Goal: Task Accomplishment & Management: Manage account settings

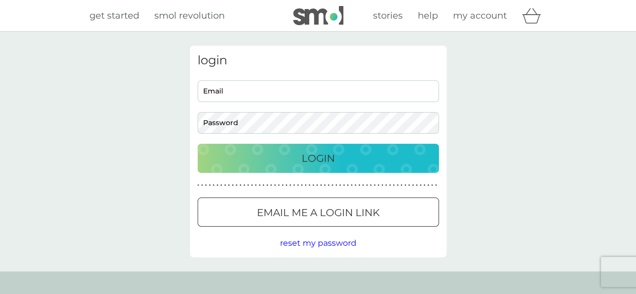
type input "[EMAIL_ADDRESS][DOMAIN_NAME]"
click at [306, 156] on p "Login" at bounding box center [318, 158] width 33 height 16
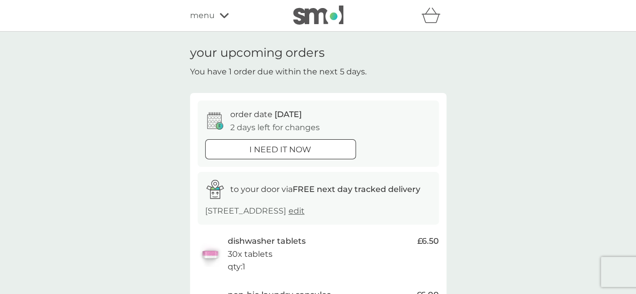
click at [211, 15] on span "menu" at bounding box center [202, 15] width 25 height 13
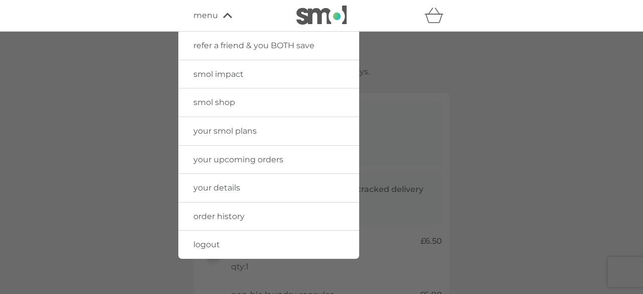
click at [214, 124] on link "your smol plans" at bounding box center [268, 131] width 181 height 28
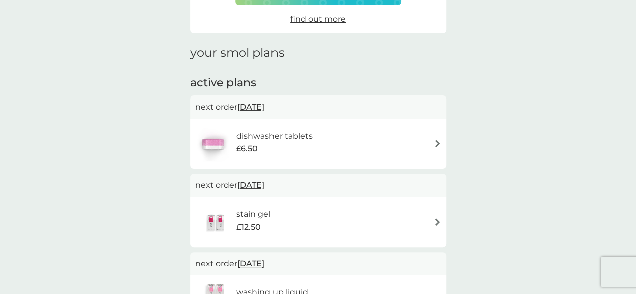
scroll to position [116, 0]
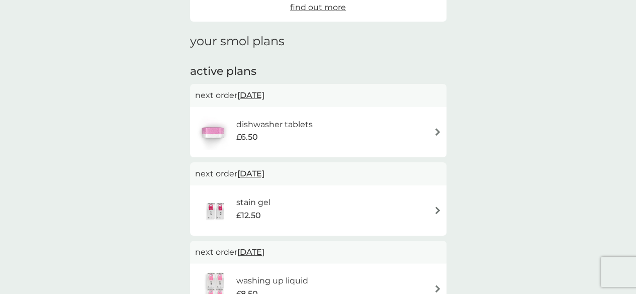
click at [283, 130] on h6 "dishwasher tablets" at bounding box center [274, 124] width 76 height 13
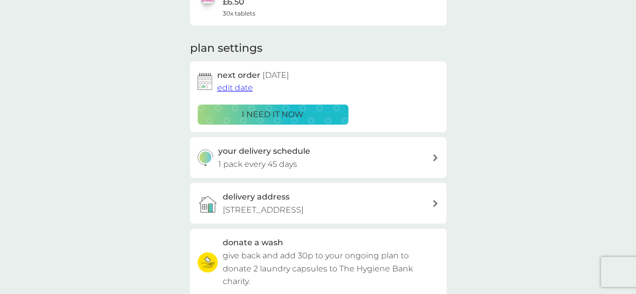
scroll to position [108, 0]
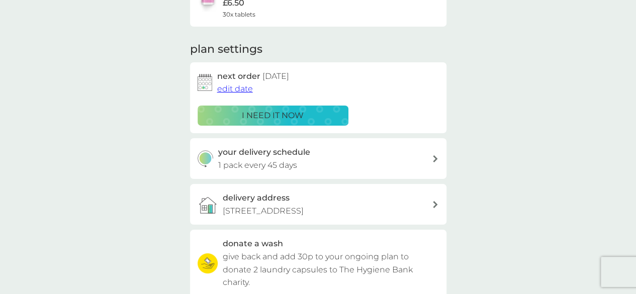
click at [234, 87] on span "edit date" at bounding box center [235, 89] width 36 height 10
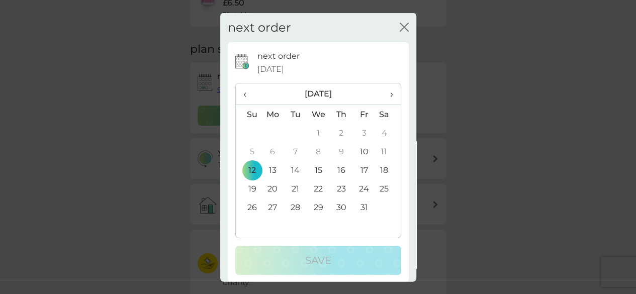
click at [269, 205] on td "27" at bounding box center [272, 207] width 23 height 19
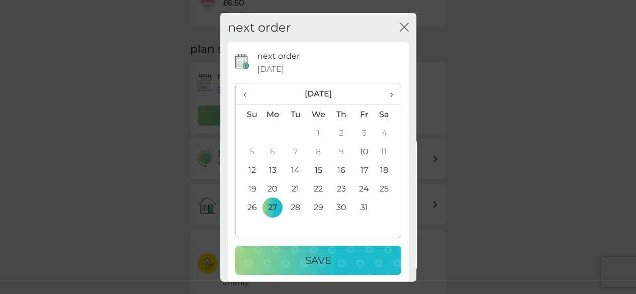
click at [311, 254] on p "Save" at bounding box center [318, 260] width 26 height 16
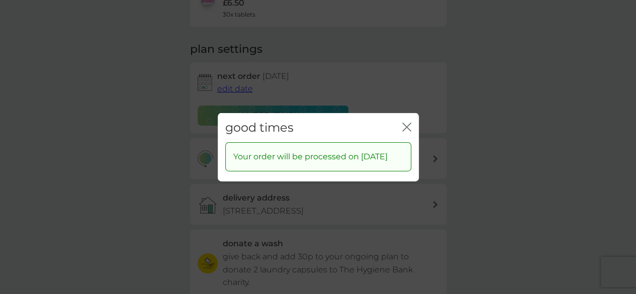
click at [406, 122] on icon "close" at bounding box center [406, 126] width 9 height 9
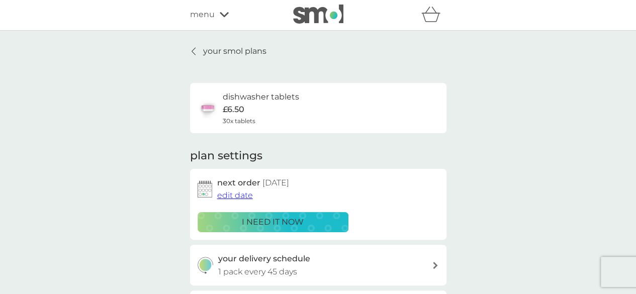
scroll to position [0, 0]
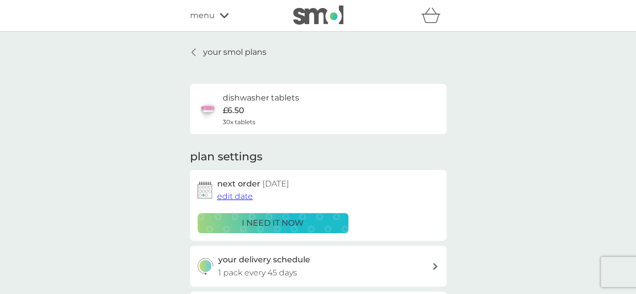
click at [240, 48] on p "your smol plans" at bounding box center [234, 52] width 63 height 13
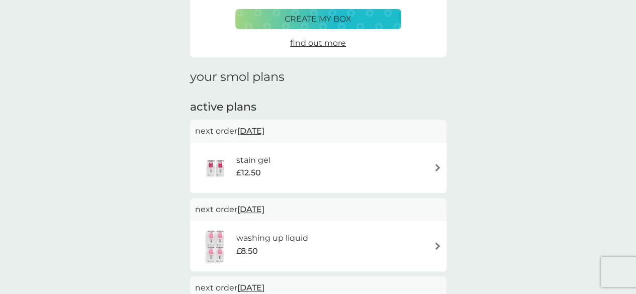
scroll to position [128, 0]
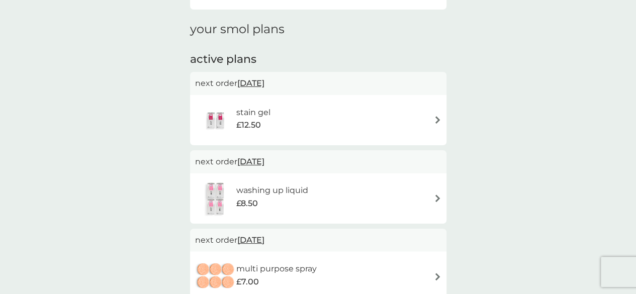
click at [244, 111] on h6 "stain gel" at bounding box center [253, 112] width 34 height 13
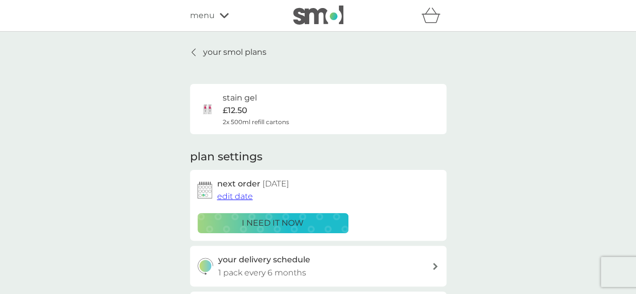
click at [235, 196] on span "edit date" at bounding box center [235, 197] width 36 height 10
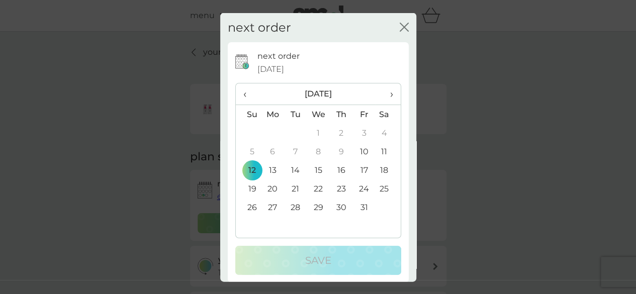
click at [272, 205] on td "27" at bounding box center [272, 207] width 23 height 19
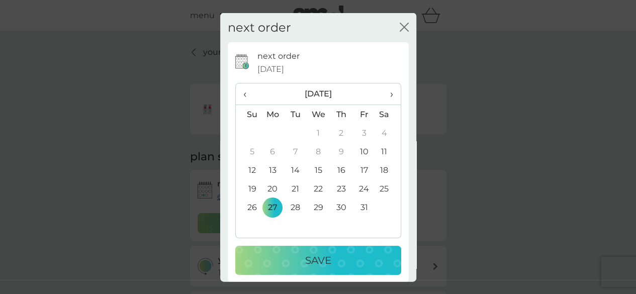
click at [309, 259] on p "Save" at bounding box center [318, 260] width 26 height 16
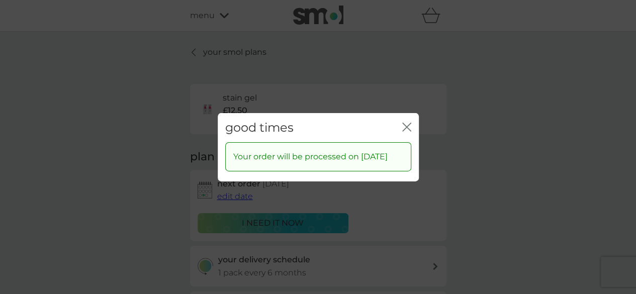
click at [407, 123] on icon "close" at bounding box center [409, 127] width 4 height 8
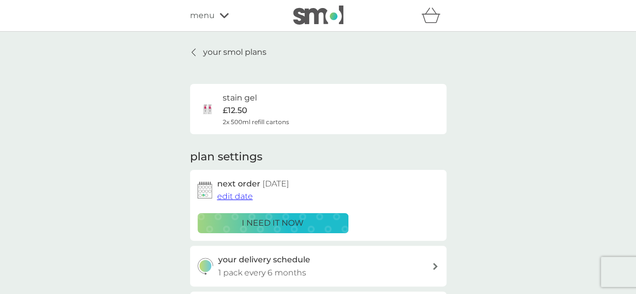
click at [226, 49] on p "your smol plans" at bounding box center [234, 52] width 63 height 13
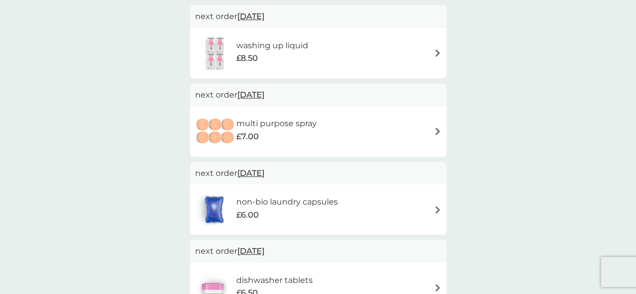
scroll to position [196, 0]
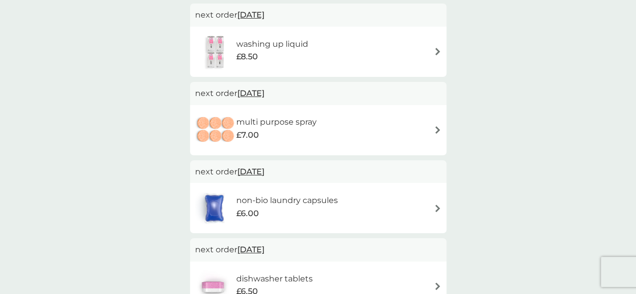
click at [380, 134] on div "multi purpose spray £7.00" at bounding box center [318, 130] width 246 height 35
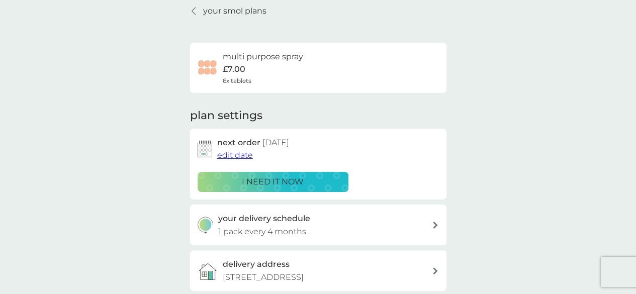
scroll to position [40, 0]
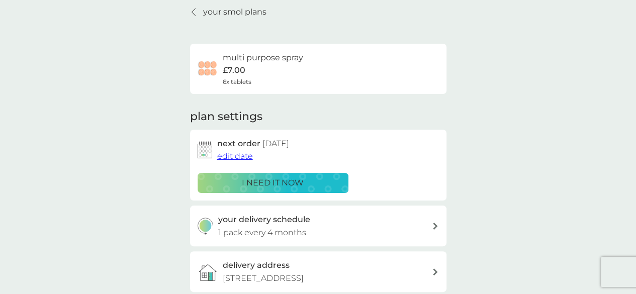
click at [246, 156] on span "edit date" at bounding box center [235, 156] width 36 height 10
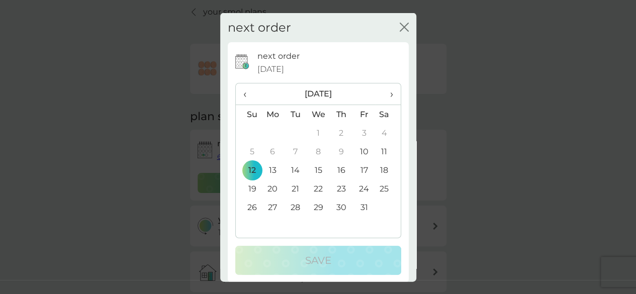
click at [272, 205] on td "27" at bounding box center [272, 207] width 23 height 19
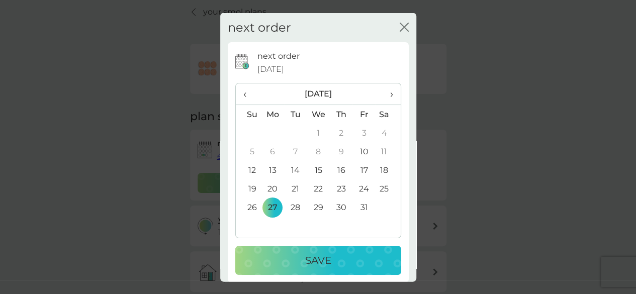
click at [318, 254] on p "Save" at bounding box center [318, 260] width 26 height 16
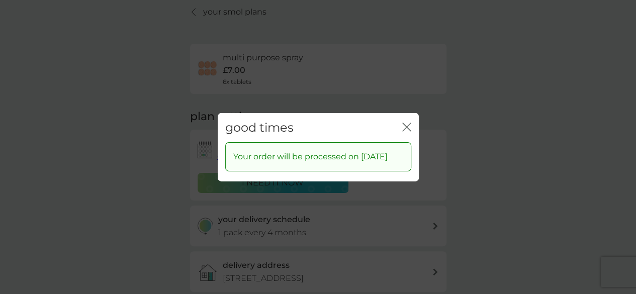
click at [407, 123] on icon "close" at bounding box center [409, 127] width 4 height 8
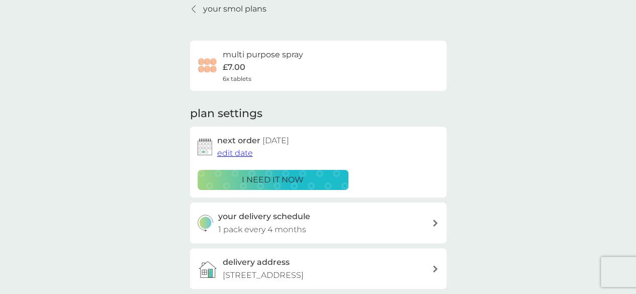
scroll to position [0, 0]
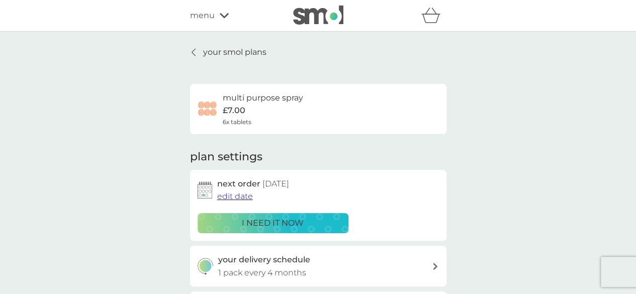
click at [235, 52] on p "your smol plans" at bounding box center [234, 52] width 63 height 13
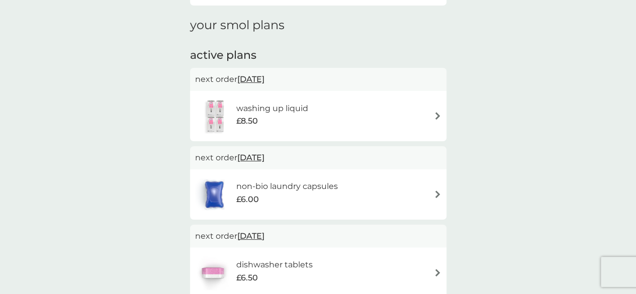
scroll to position [133, 0]
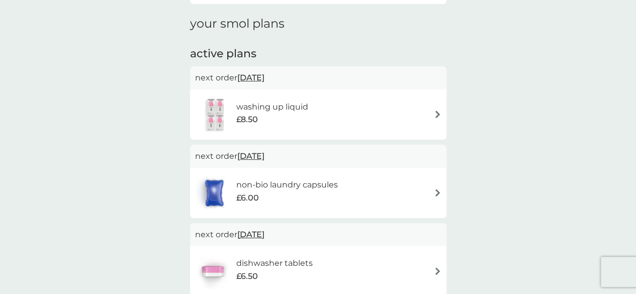
click at [249, 103] on h6 "washing up liquid" at bounding box center [272, 107] width 72 height 13
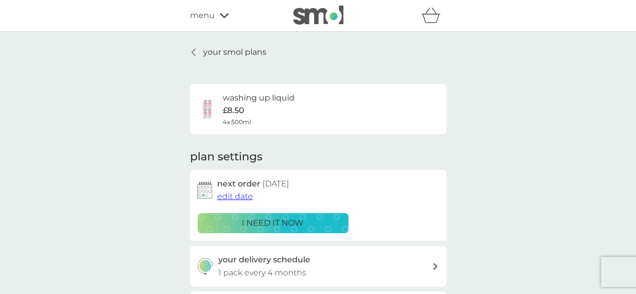
click at [236, 200] on span "edit date" at bounding box center [235, 197] width 36 height 10
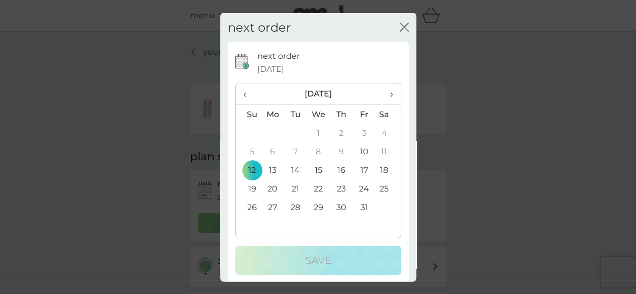
click at [274, 210] on td "27" at bounding box center [272, 207] width 23 height 19
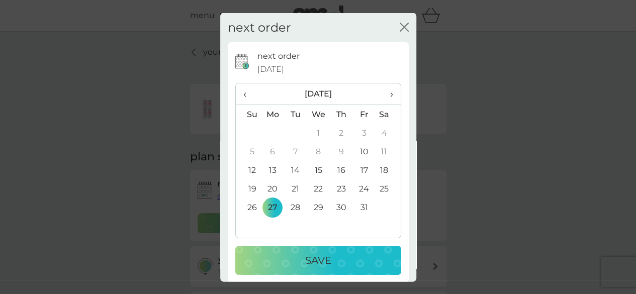
click at [321, 256] on p "Save" at bounding box center [318, 260] width 26 height 16
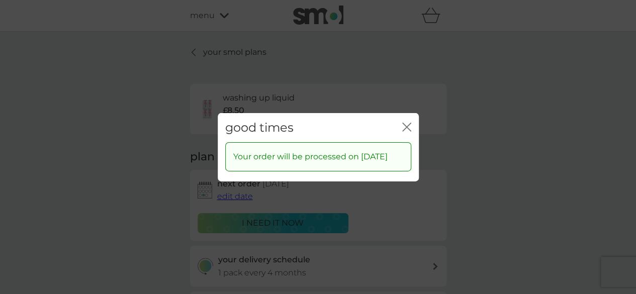
click at [407, 122] on icon "close" at bounding box center [406, 126] width 9 height 9
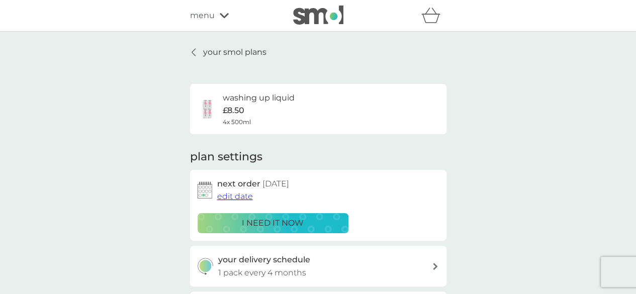
click at [221, 53] on p "your smol plans" at bounding box center [234, 52] width 63 height 13
